Goal: Find specific page/section: Find specific page/section

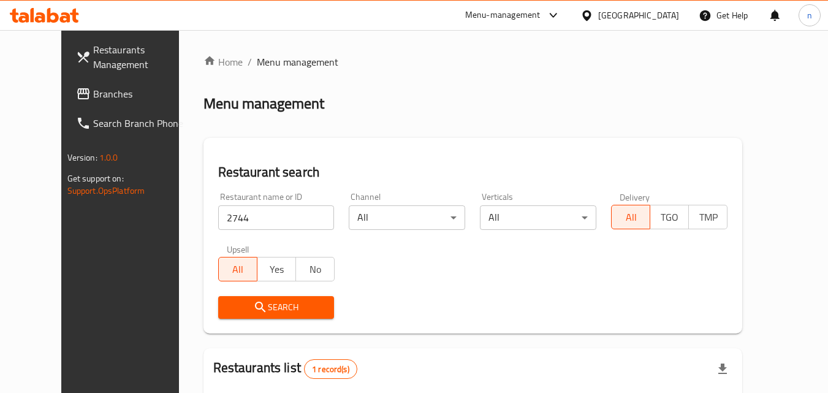
click at [667, 13] on div "[GEOGRAPHIC_DATA]" at bounding box center [638, 15] width 81 height 13
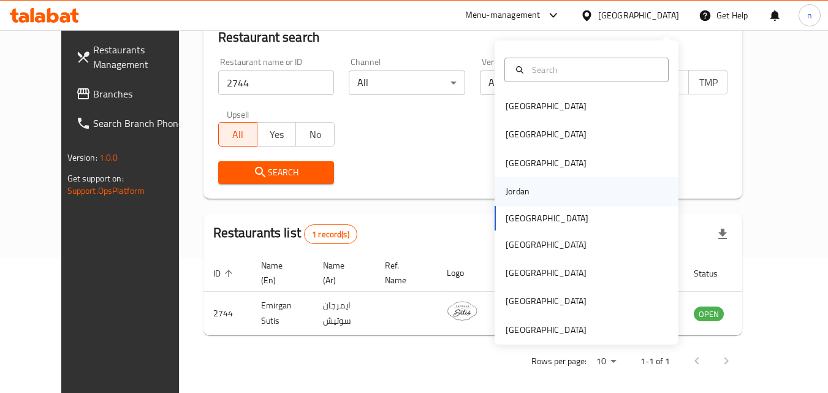
scroll to position [143, 0]
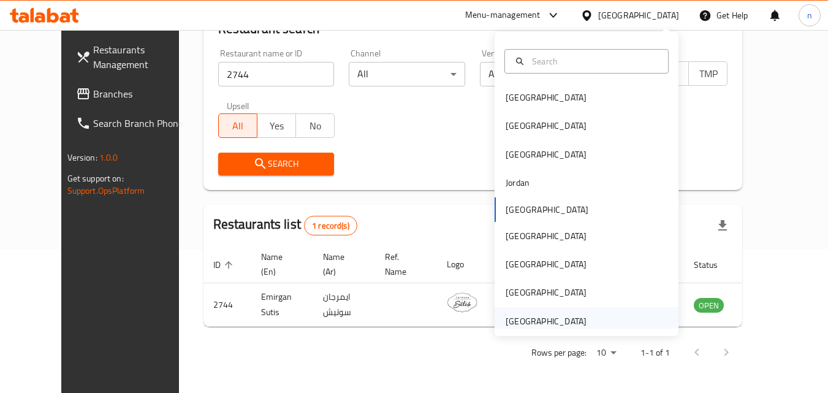
click at [547, 320] on div "[GEOGRAPHIC_DATA]" at bounding box center [546, 320] width 81 height 13
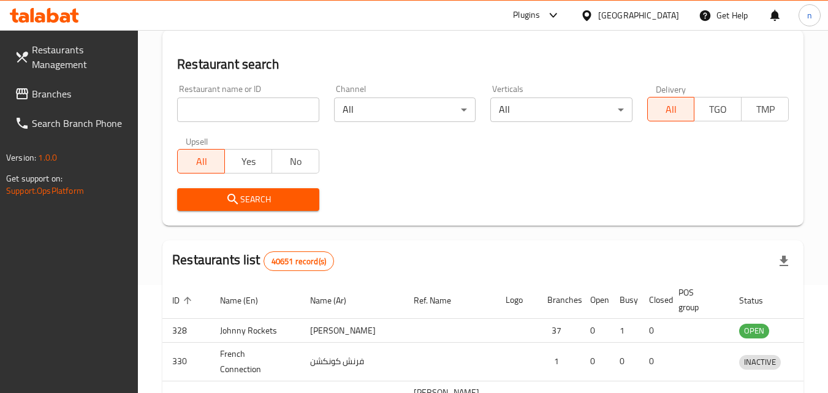
scroll to position [143, 0]
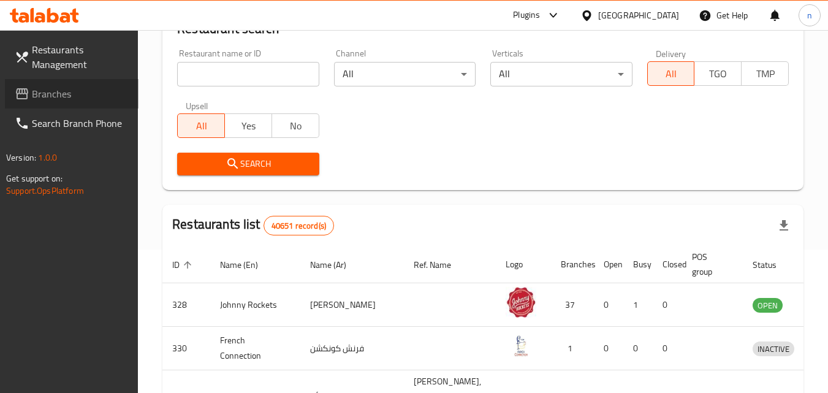
click at [78, 94] on span "Branches" at bounding box center [80, 93] width 97 height 15
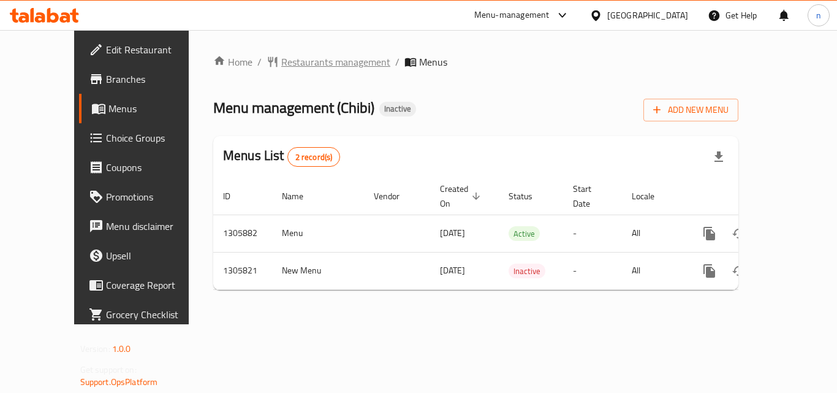
click at [318, 64] on span "Restaurants management" at bounding box center [335, 62] width 109 height 15
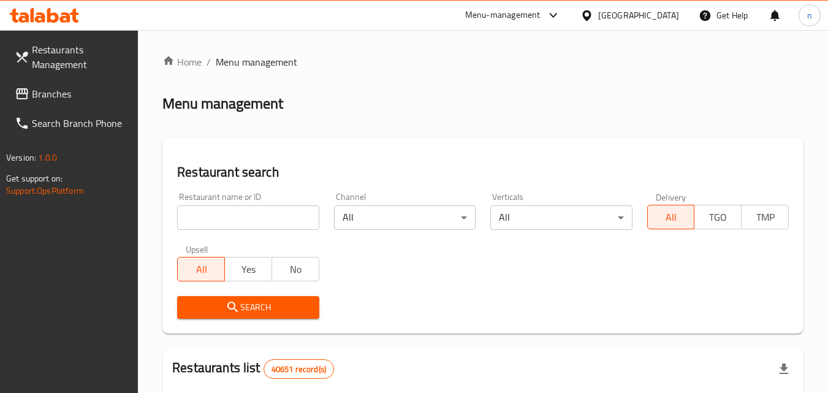
click at [244, 213] on input "search" at bounding box center [248, 217] width 142 height 25
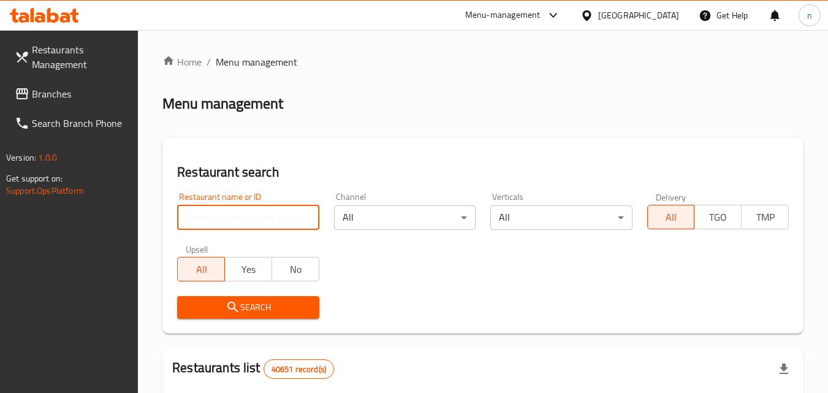
paste input "703852"
type input "703852"
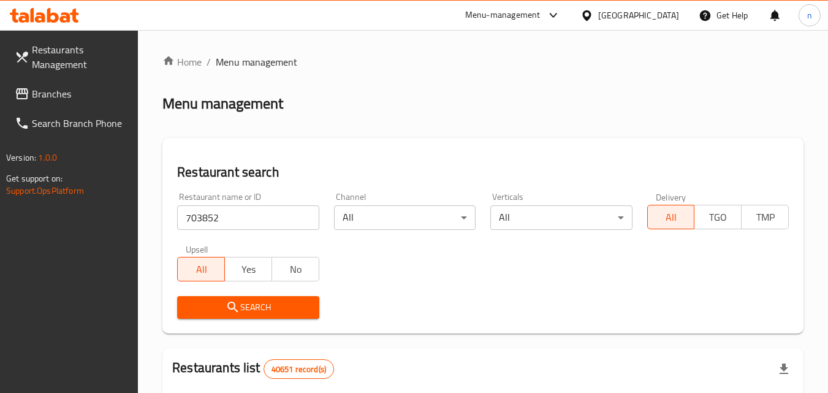
click at [265, 298] on button "Search" at bounding box center [248, 307] width 142 height 23
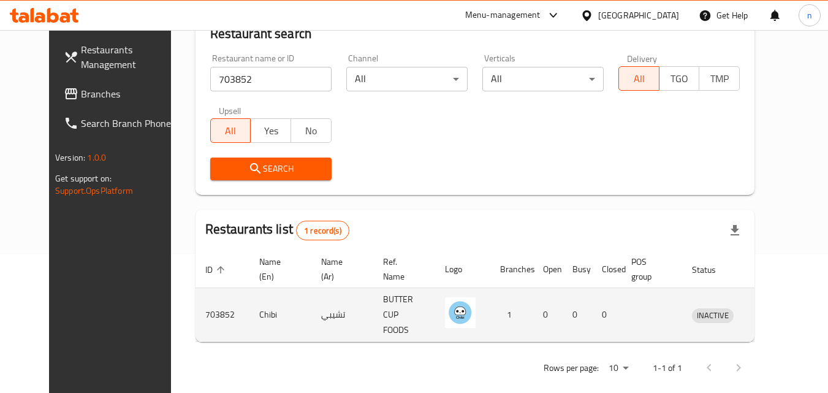
scroll to position [143, 0]
